Goal: Check status: Check status

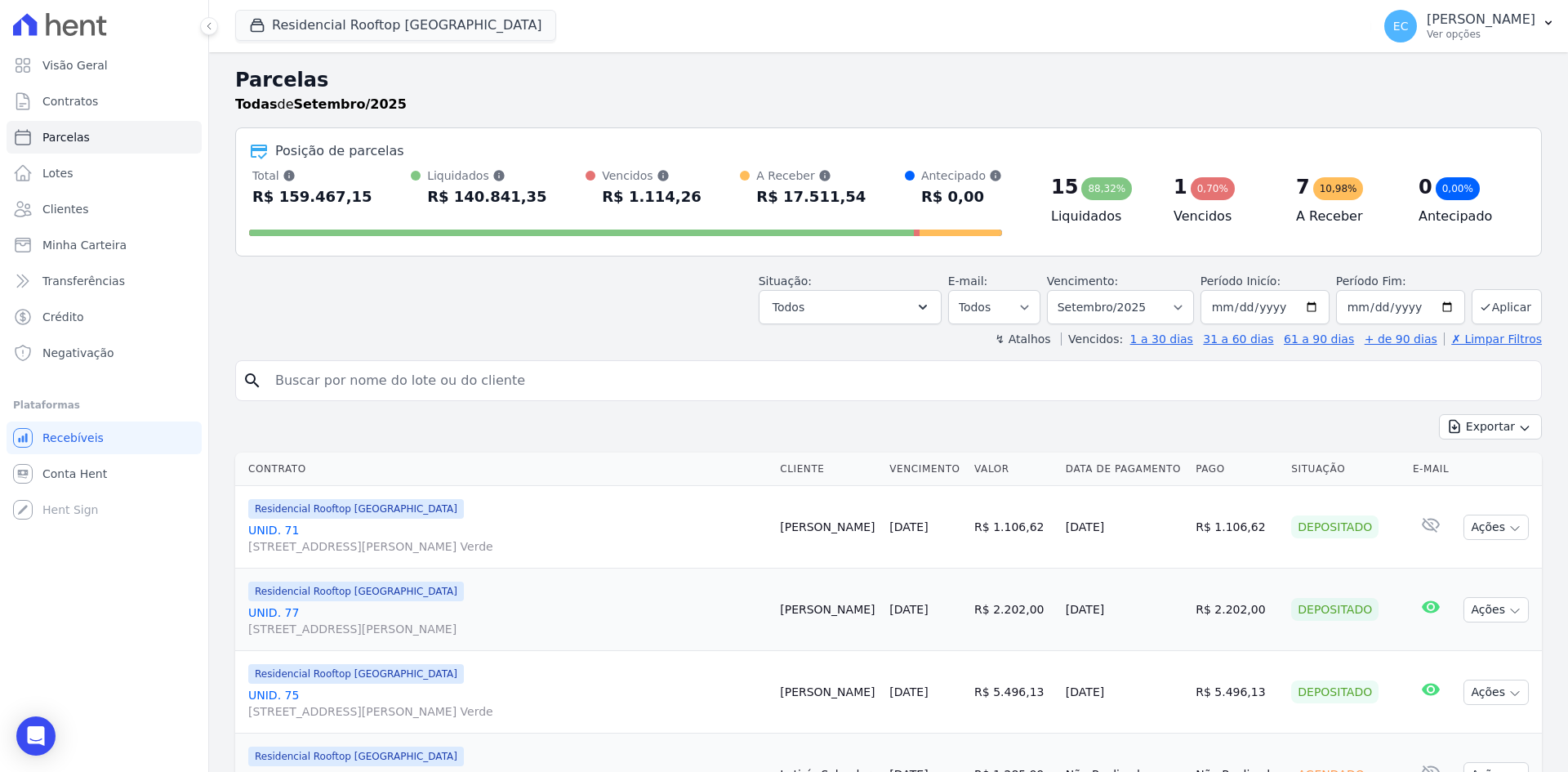
select select
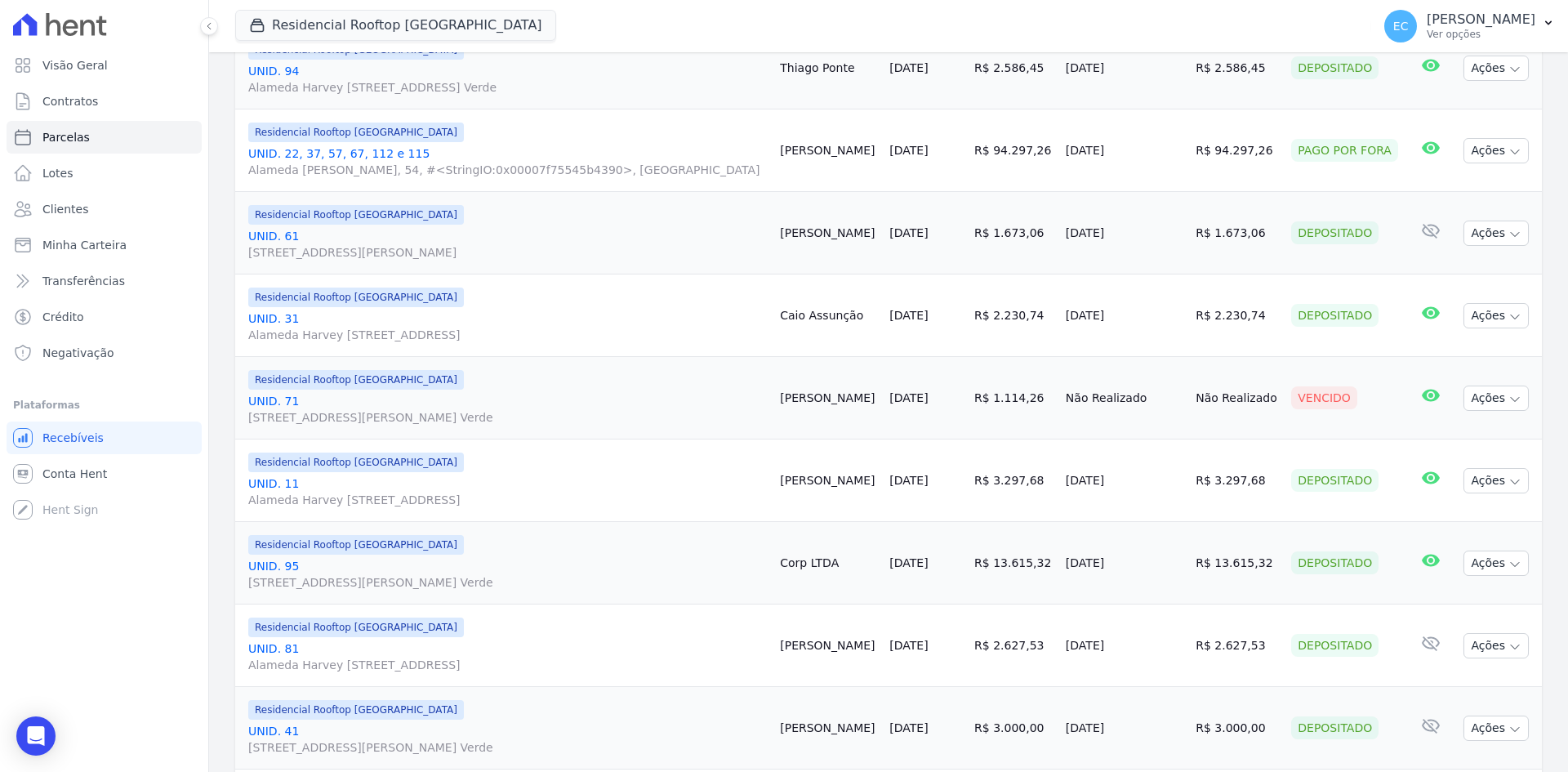
scroll to position [899, 0]
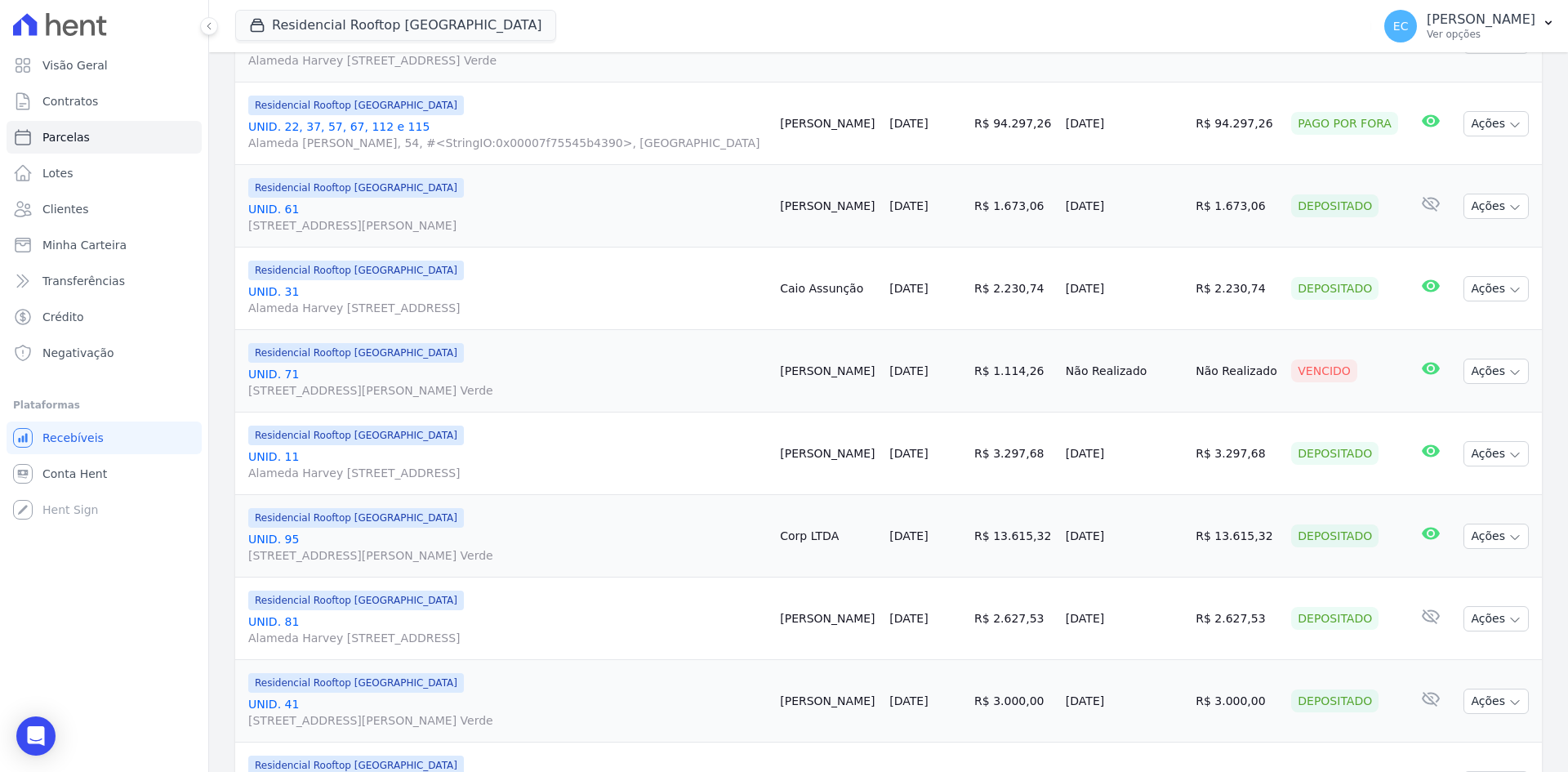
click at [291, 542] on link "UNID. 95 Alameda Harvey C Weeks, 54, Apto. 95, Cidade Vista Verde" at bounding box center [508, 547] width 519 height 32
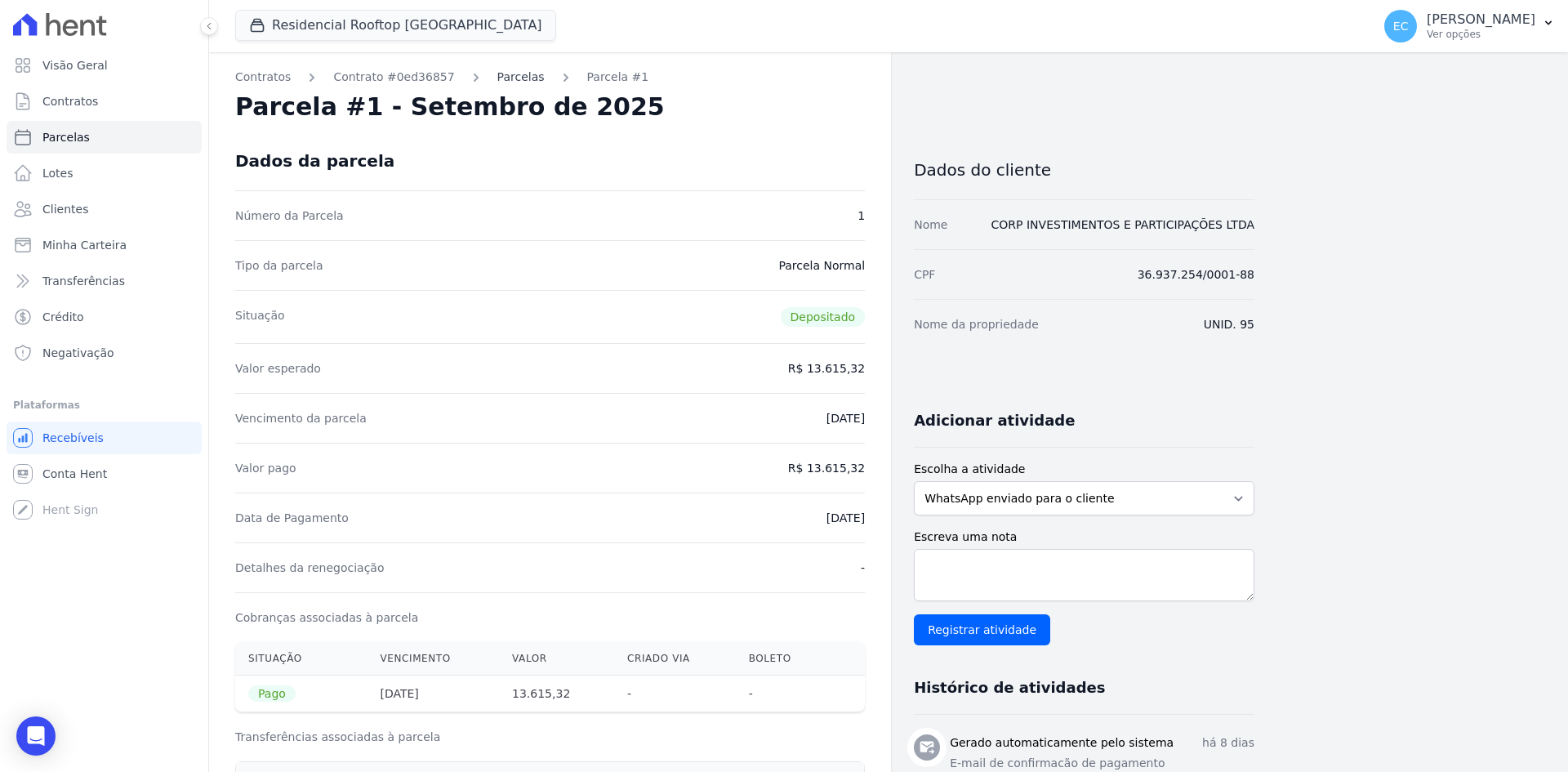
drag, startPoint x: 505, startPoint y: 81, endPoint x: 612, endPoint y: 95, distance: 107.9
click at [505, 81] on link "Parcelas" at bounding box center [522, 77] width 47 height 18
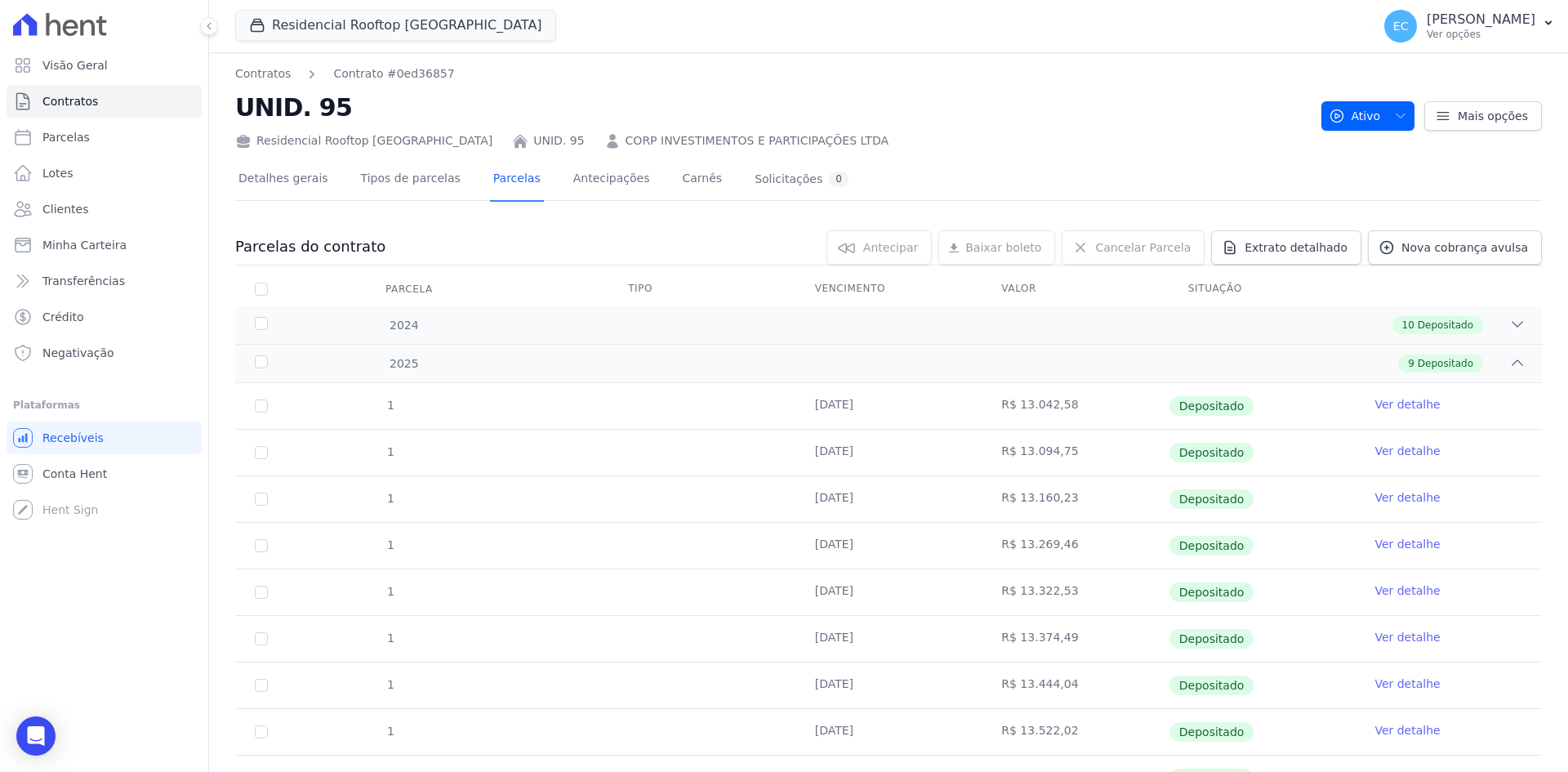
scroll to position [79, 0]
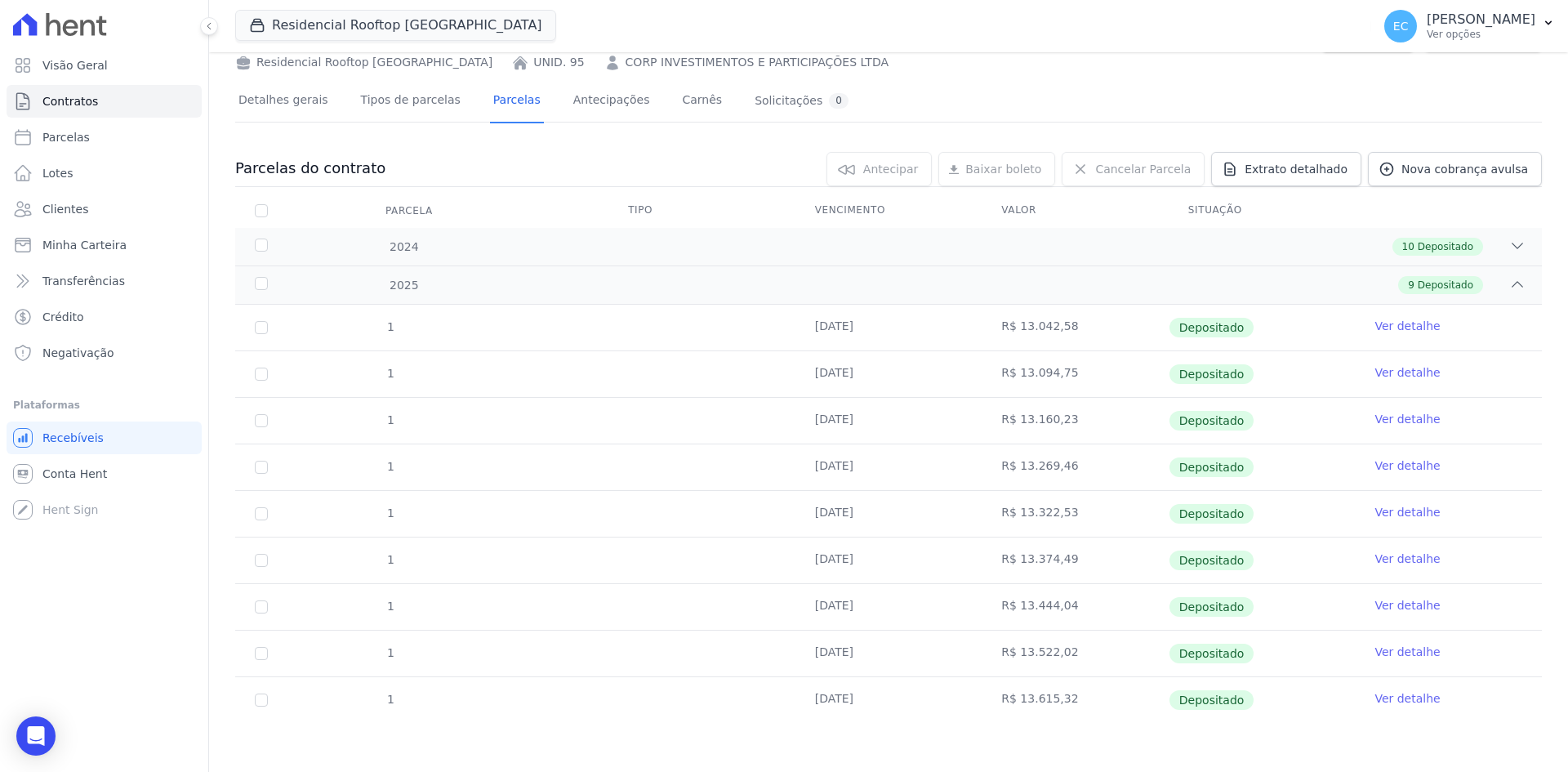
click at [940, 105] on div "Detalhes gerais Tipos de parcelas Parcelas Antecipações Carnês Solicitações 0" at bounding box center [889, 101] width 1307 height 41
click at [1375, 650] on link "Ver detalhe" at bounding box center [1407, 652] width 66 height 17
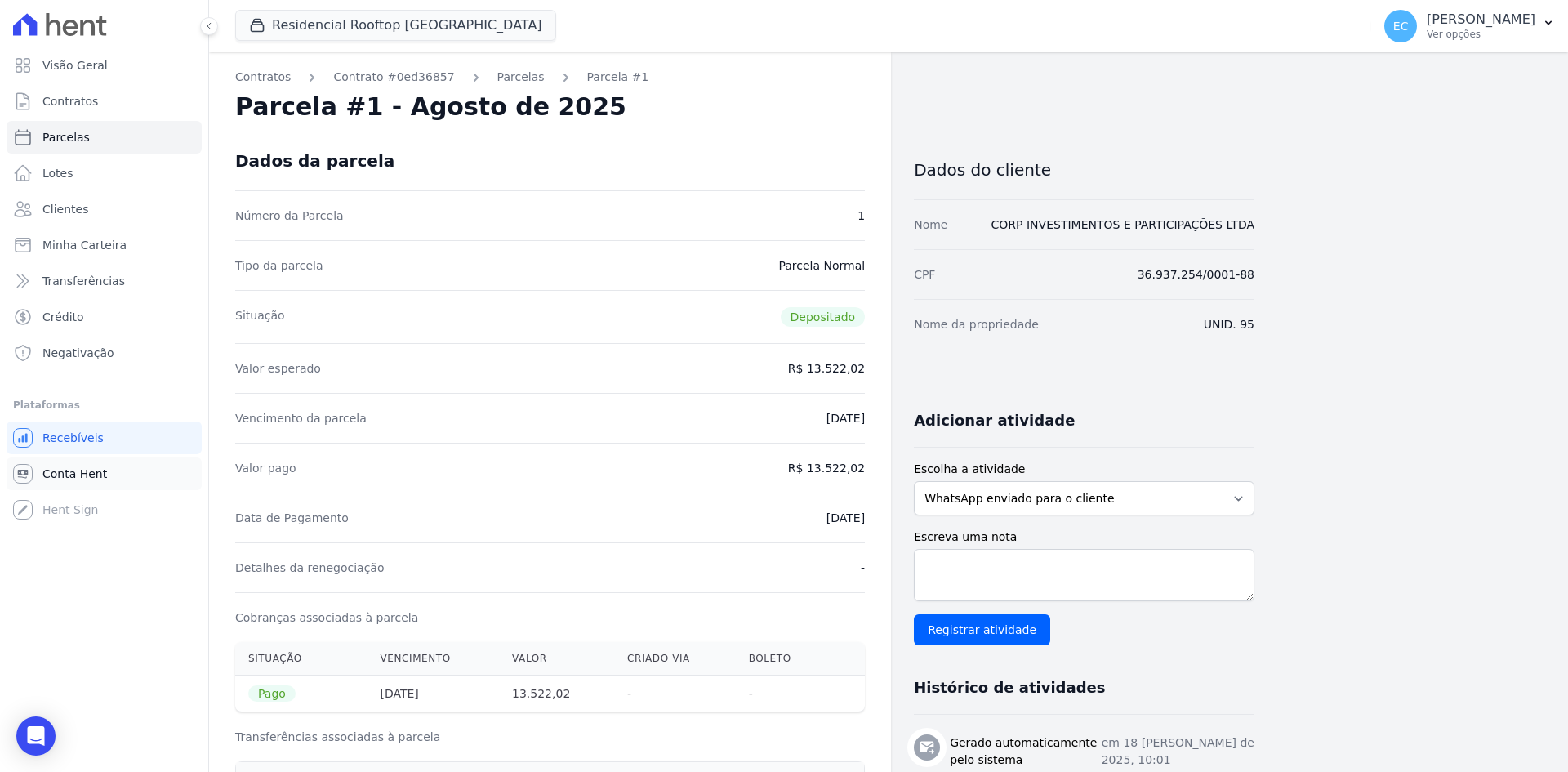
click at [81, 467] on span "Conta Hent" at bounding box center [75, 474] width 65 height 17
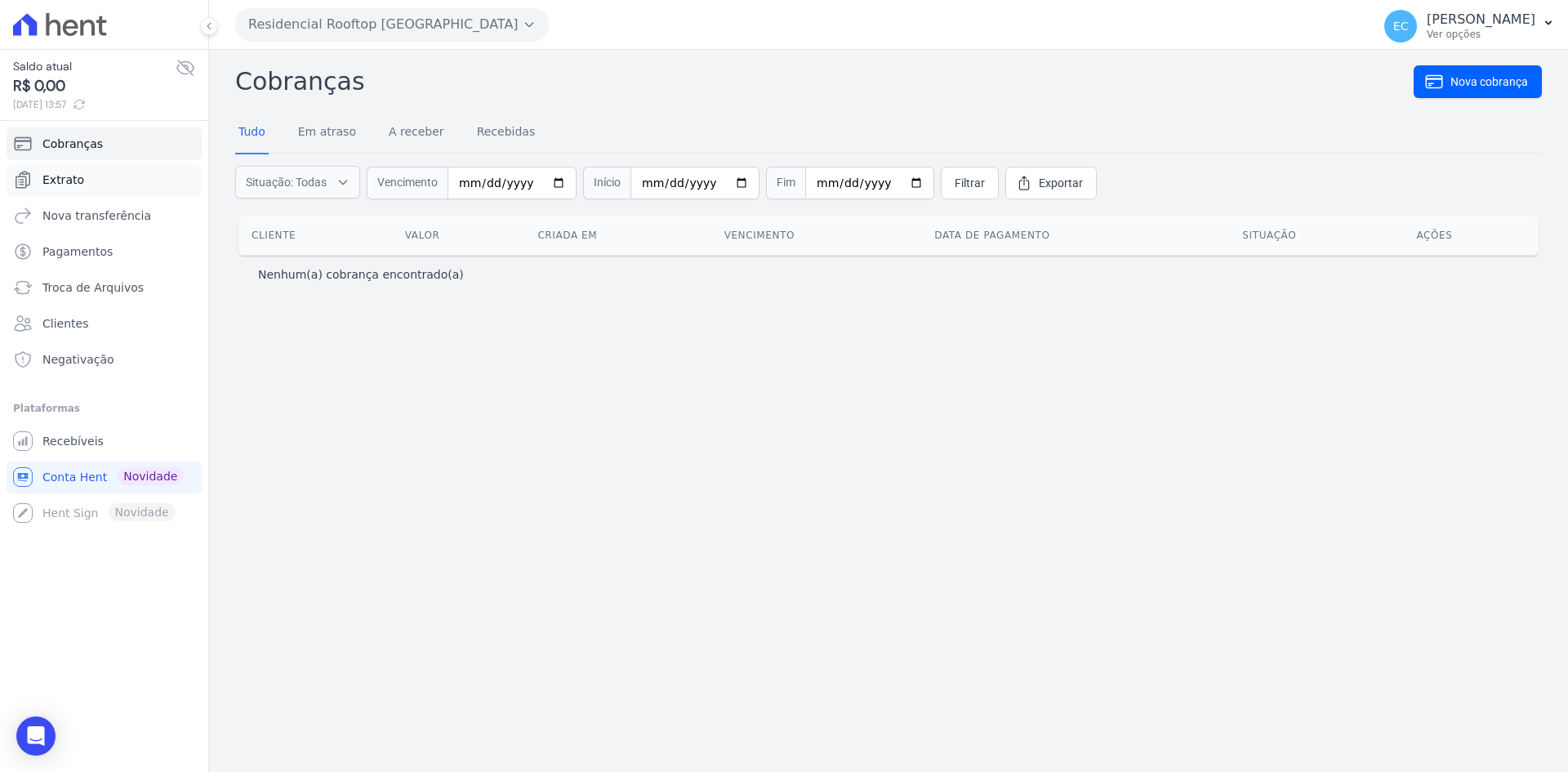
click at [117, 179] on link "Extrato" at bounding box center [103, 179] width 195 height 32
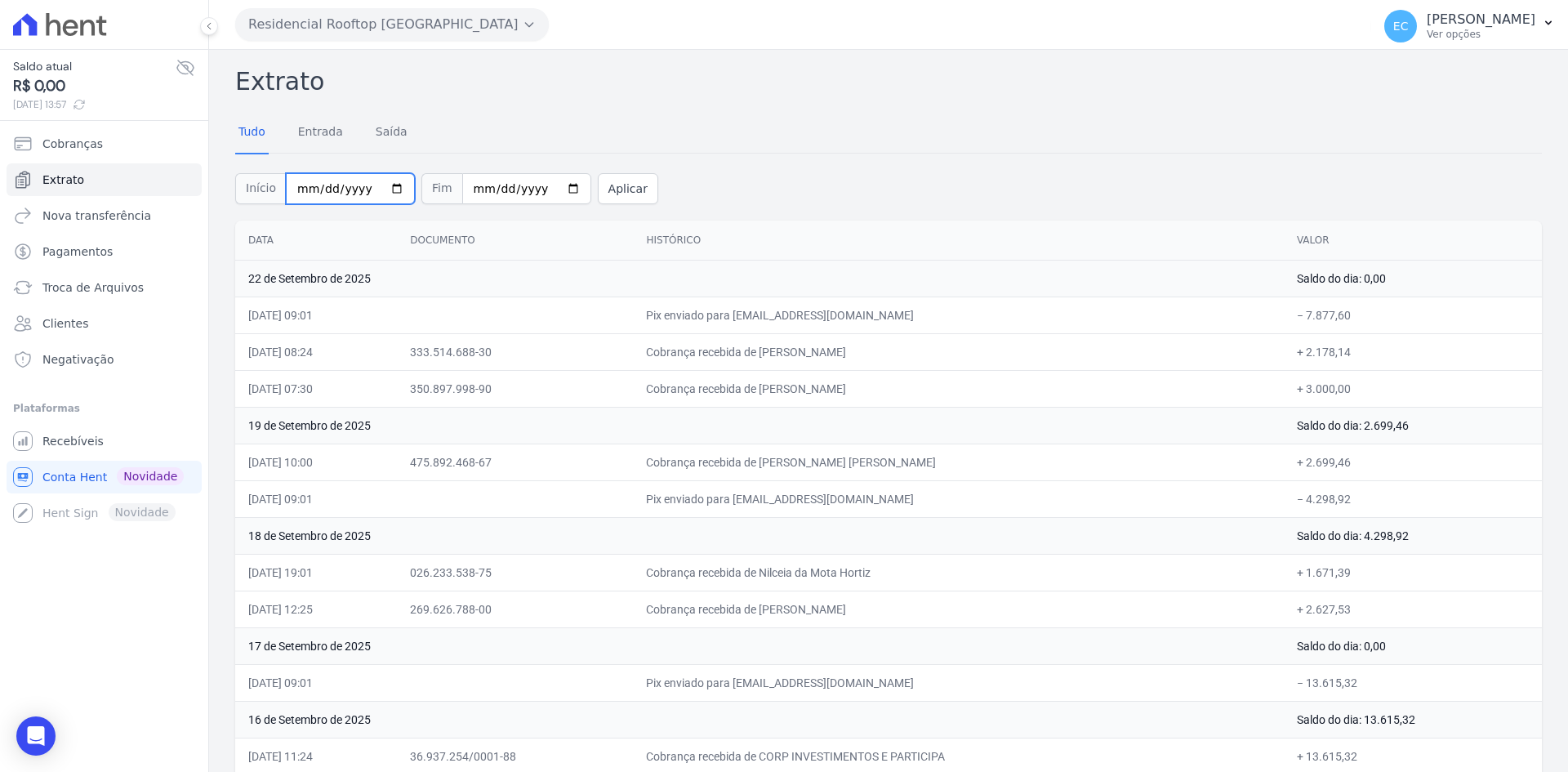
click at [294, 195] on input "2025-09-01" at bounding box center [350, 188] width 129 height 31
type input "2025-09-17"
type input "[DATE]"
click at [617, 190] on button "Aplicar" at bounding box center [627, 188] width 60 height 31
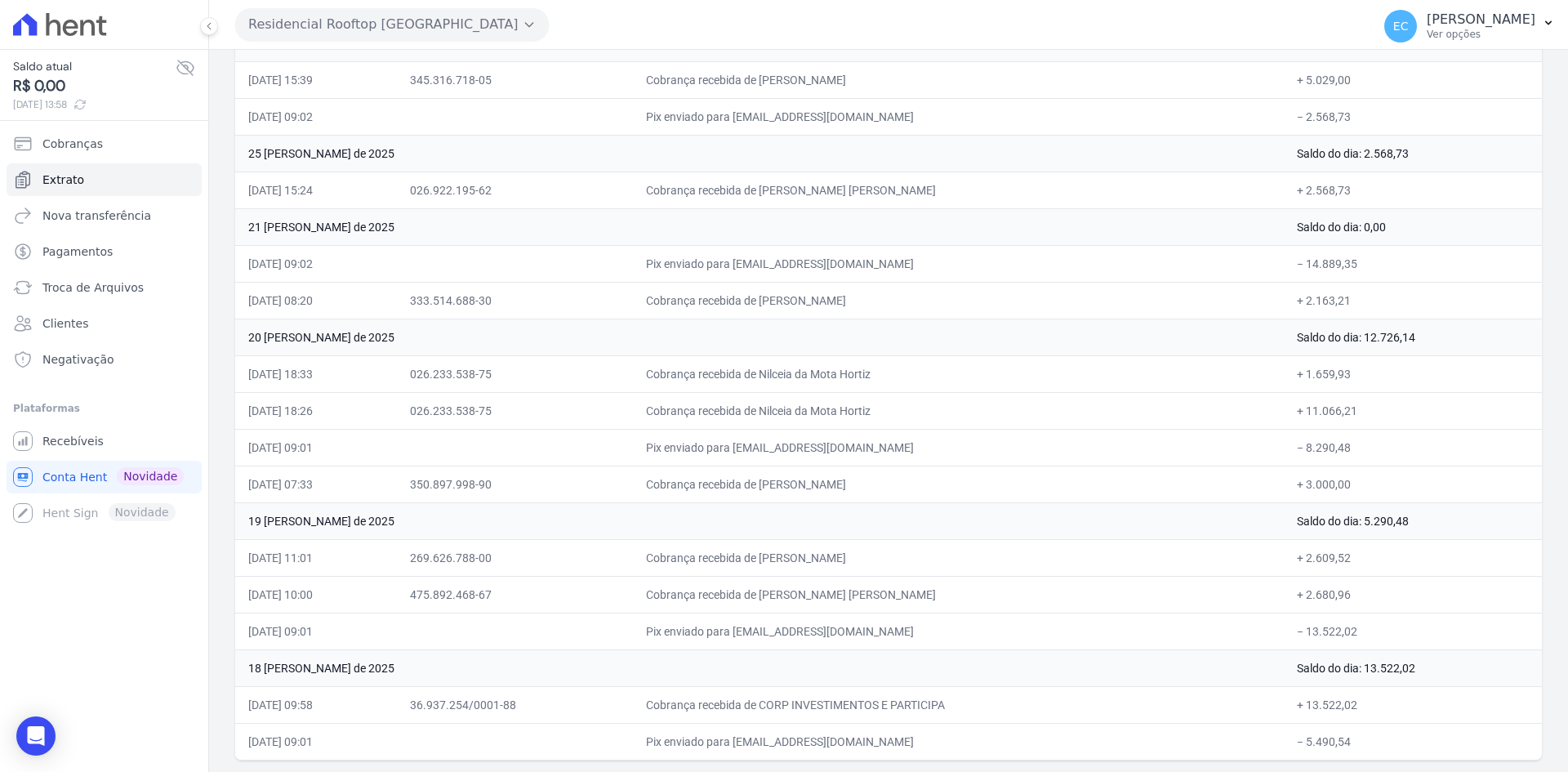
scroll to position [1561, 0]
